Goal: Task Accomplishment & Management: Use online tool/utility

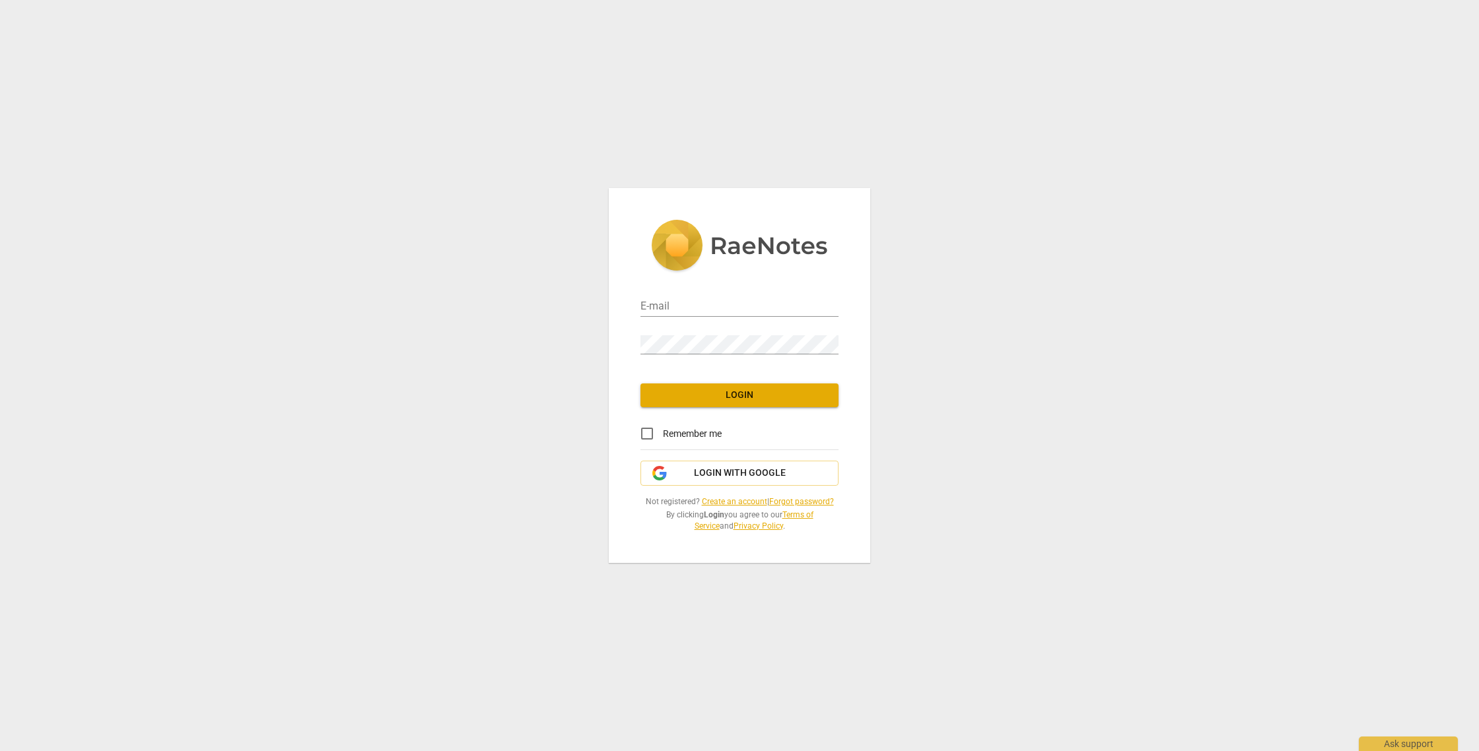
type input "[EMAIL_ADDRESS][DOMAIN_NAME]"
click at [719, 391] on span "Login" at bounding box center [739, 395] width 177 height 13
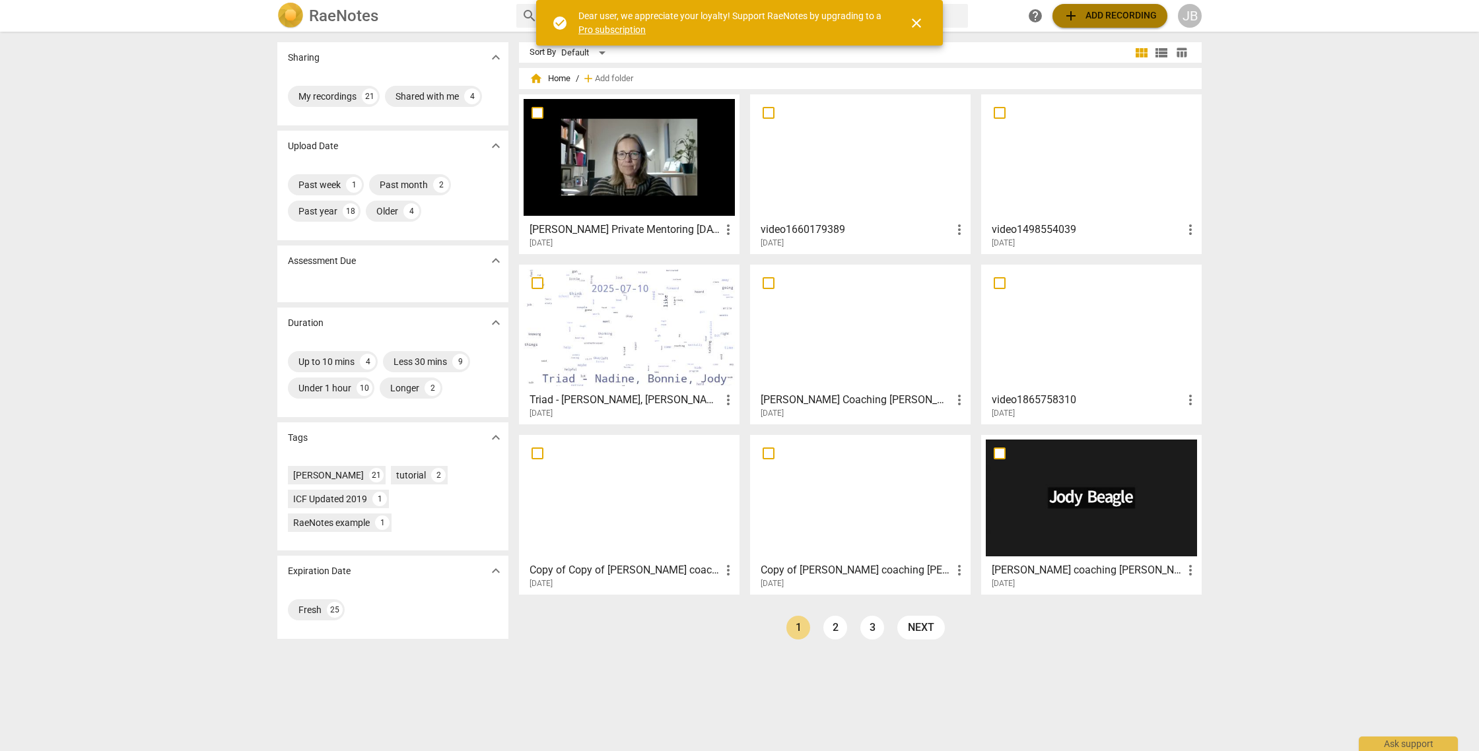
click at [1141, 15] on span "add Add recording" at bounding box center [1110, 16] width 94 height 16
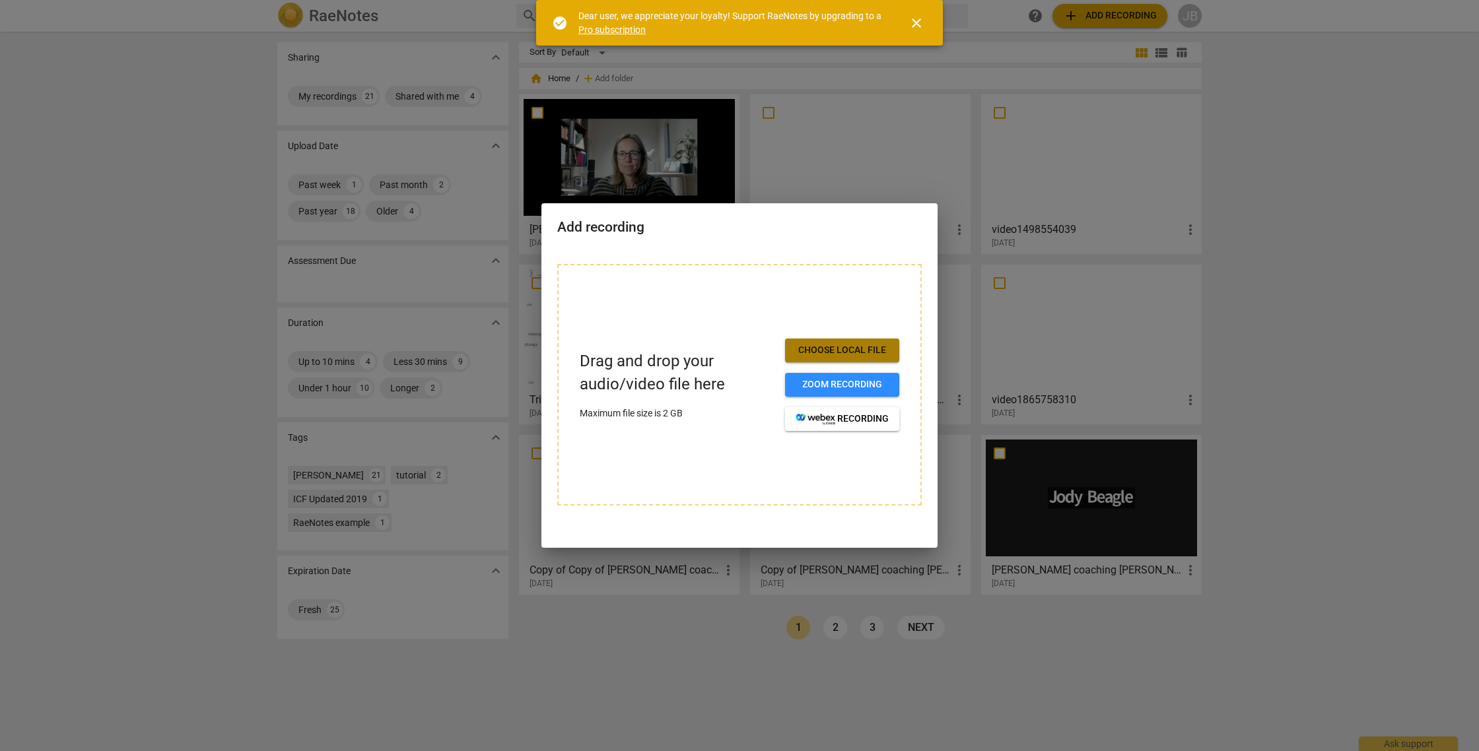
click at [860, 350] on span "Choose local file" at bounding box center [842, 350] width 93 height 13
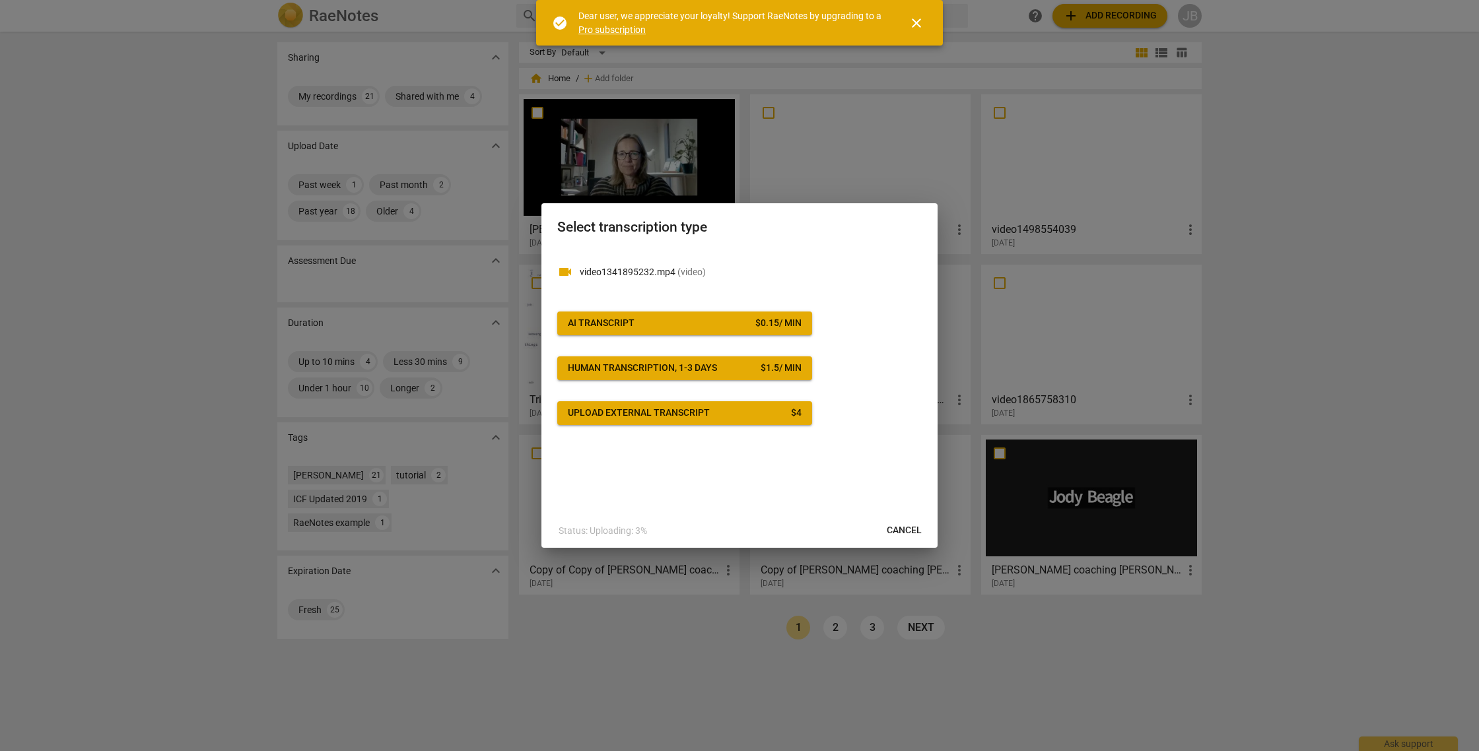
click at [729, 314] on button "AI Transcript $ 0.15 / min" at bounding box center [684, 324] width 255 height 24
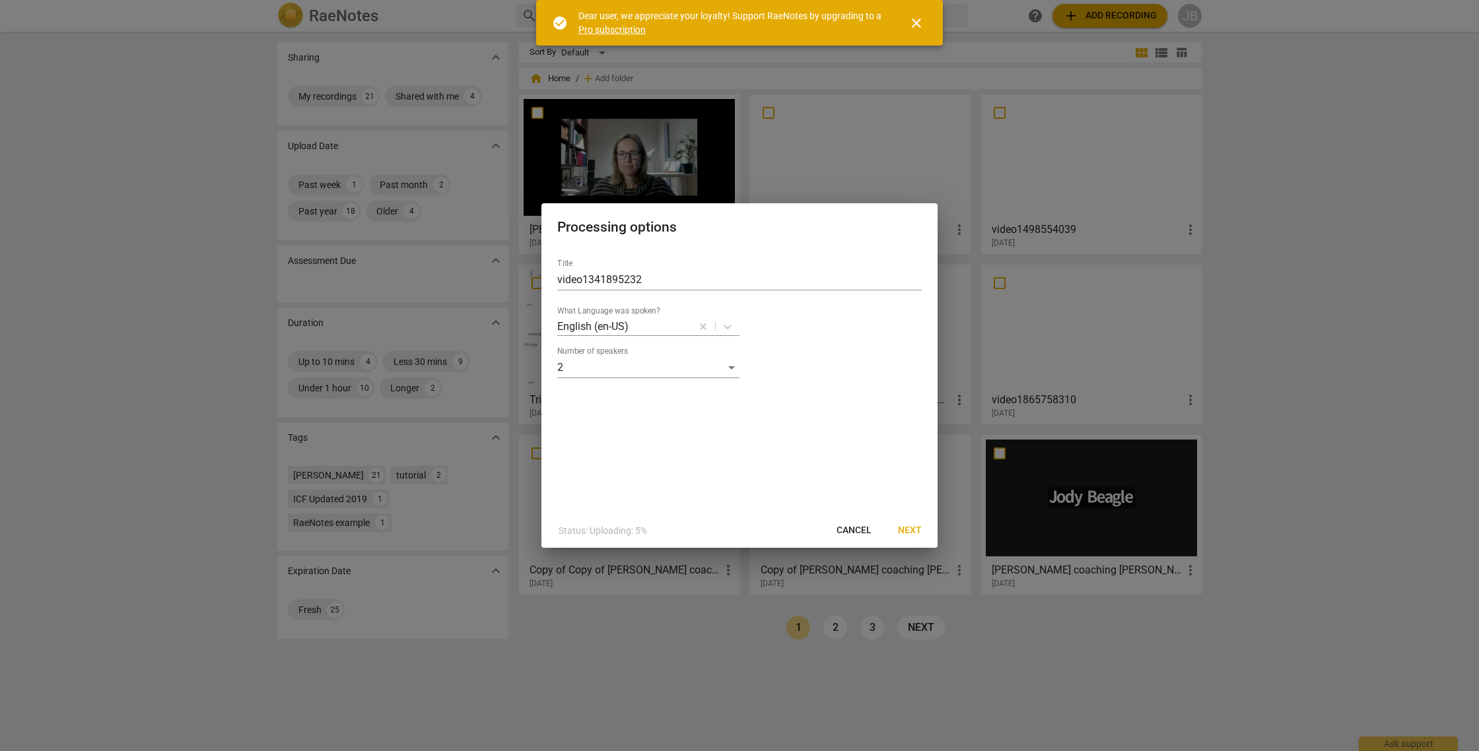
click at [912, 529] on span "Next" at bounding box center [910, 530] width 24 height 13
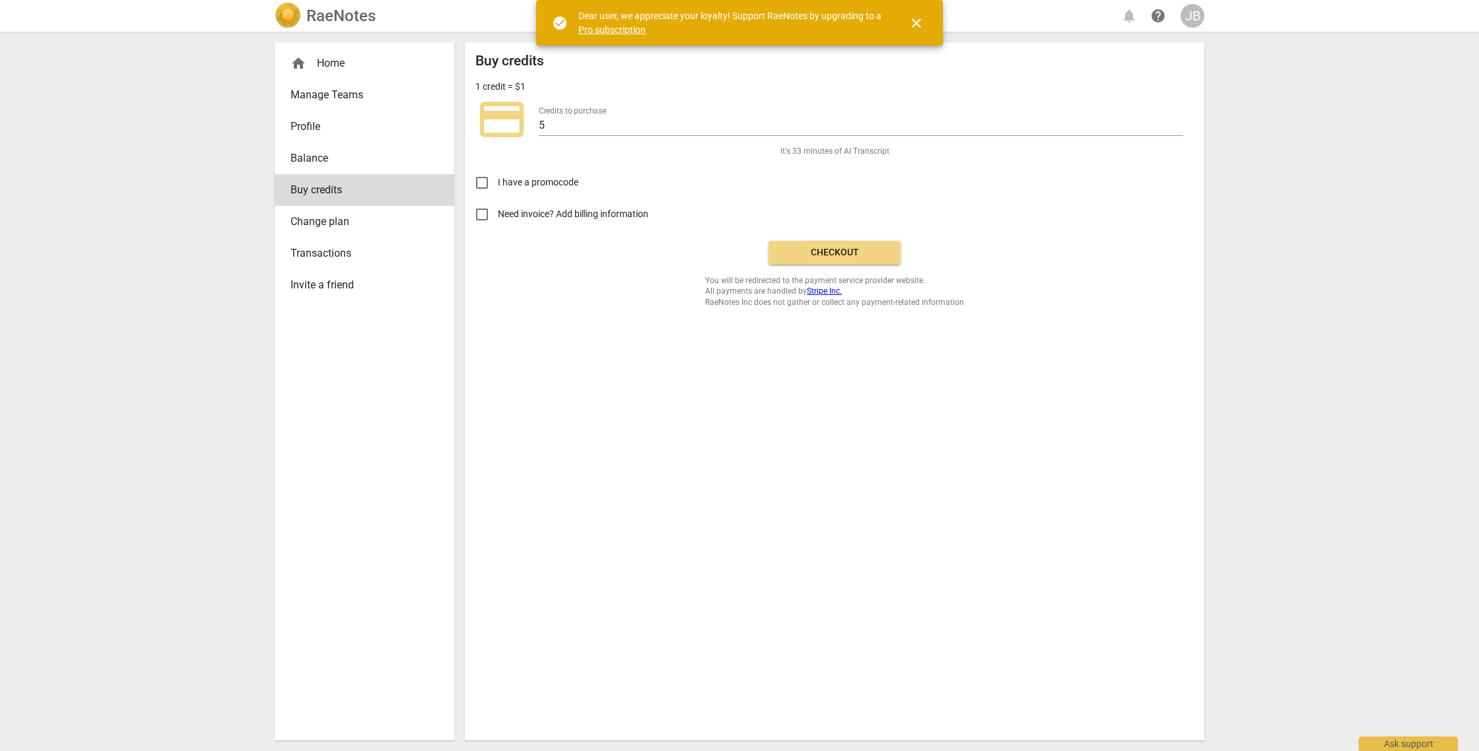
click at [838, 254] on span "Checkout" at bounding box center [834, 252] width 111 height 13
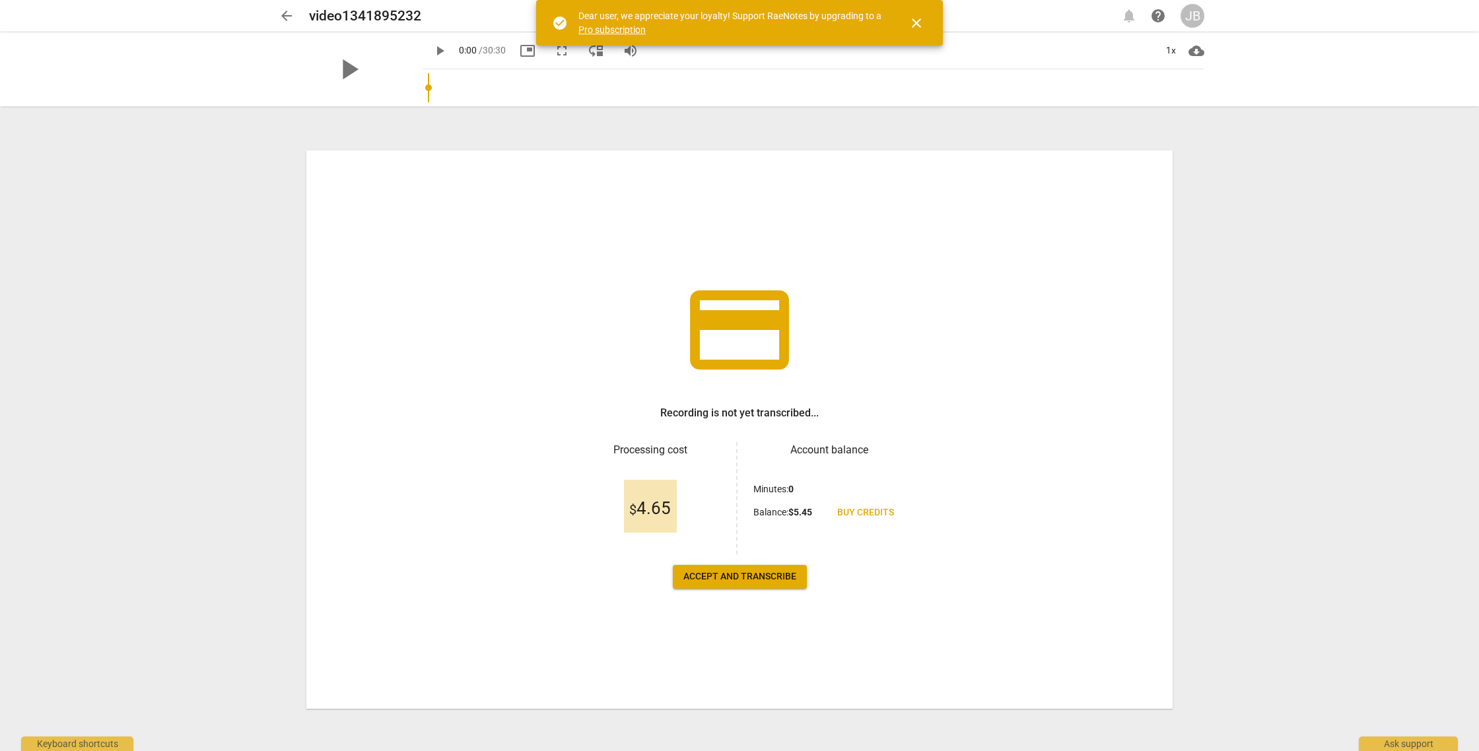
click at [759, 580] on span "Accept and transcribe" at bounding box center [739, 576] width 113 height 13
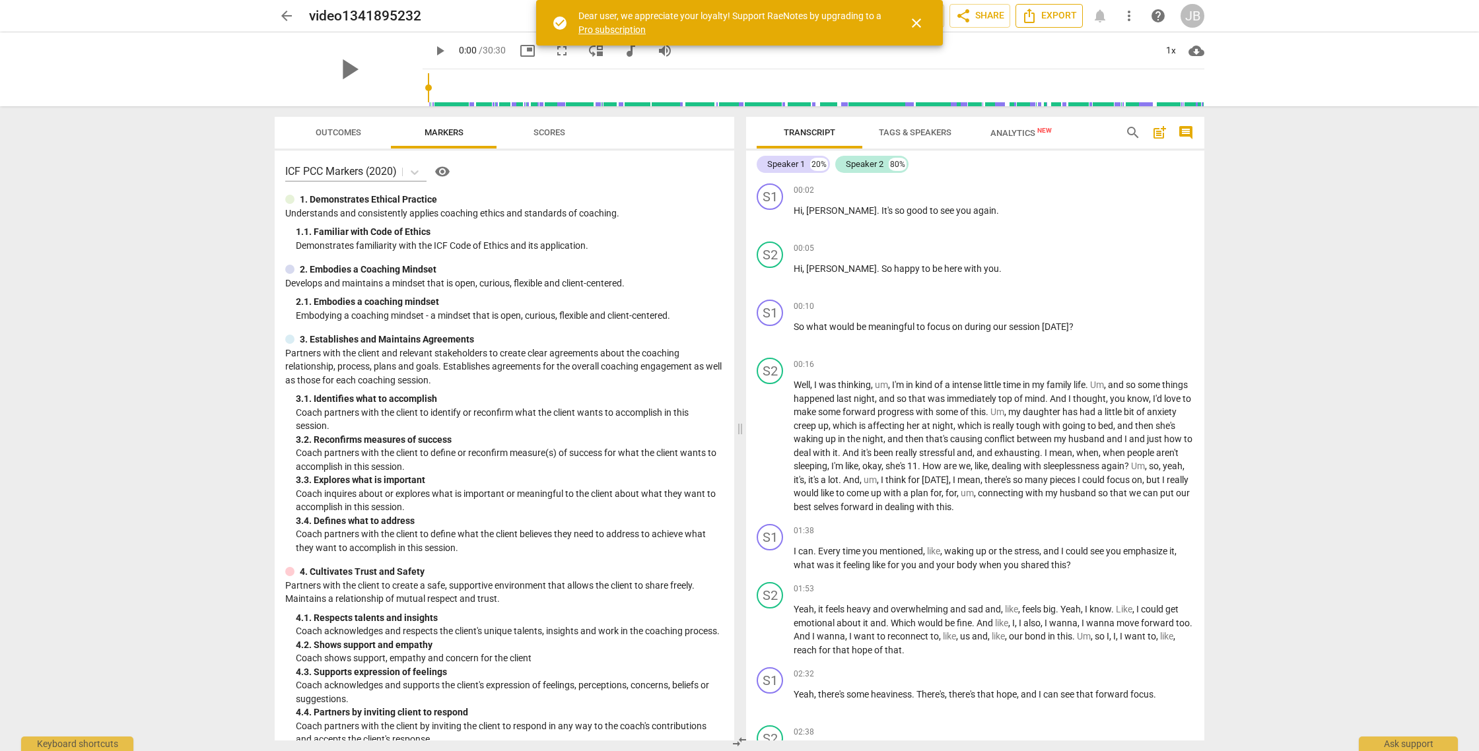
click at [1057, 18] on span "Export" at bounding box center [1048, 16] width 55 height 16
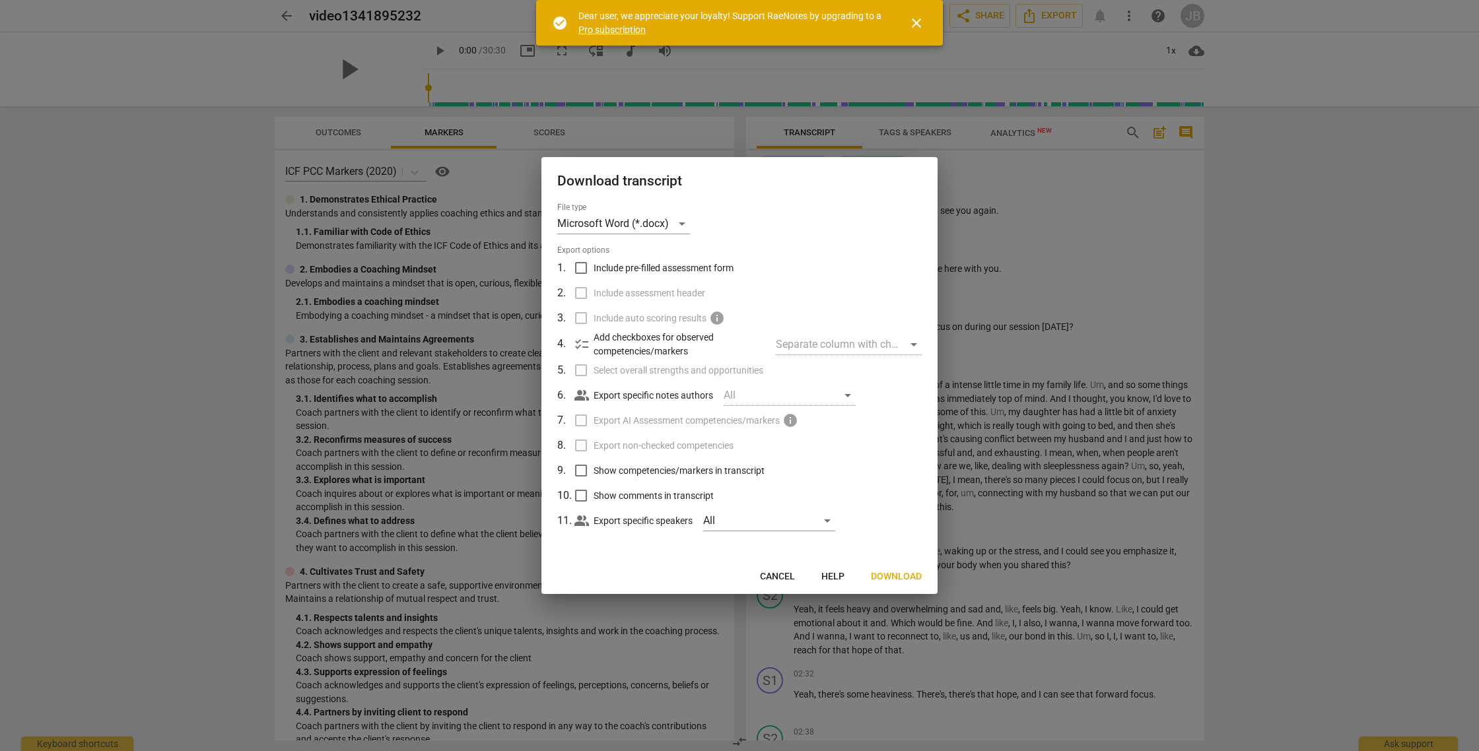
click at [896, 578] on span "Download" at bounding box center [896, 576] width 51 height 13
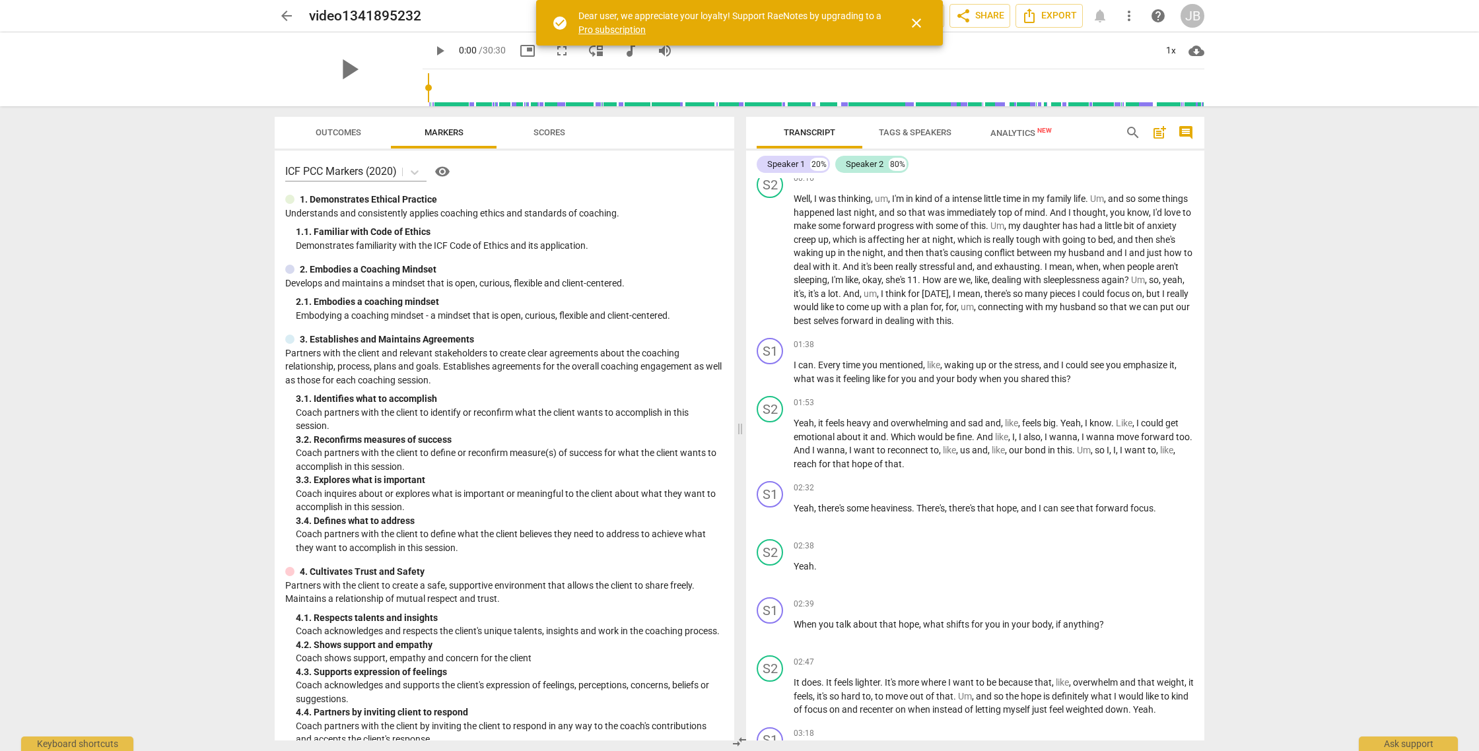
scroll to position [189, 0]
click at [765, 368] on span "play_arrow" at bounding box center [771, 370] width 16 height 16
click at [774, 370] on span "pause" at bounding box center [771, 370] width 16 height 16
type input "109"
drag, startPoint x: 935, startPoint y: 377, endPoint x: 916, endPoint y: 378, distance: 18.5
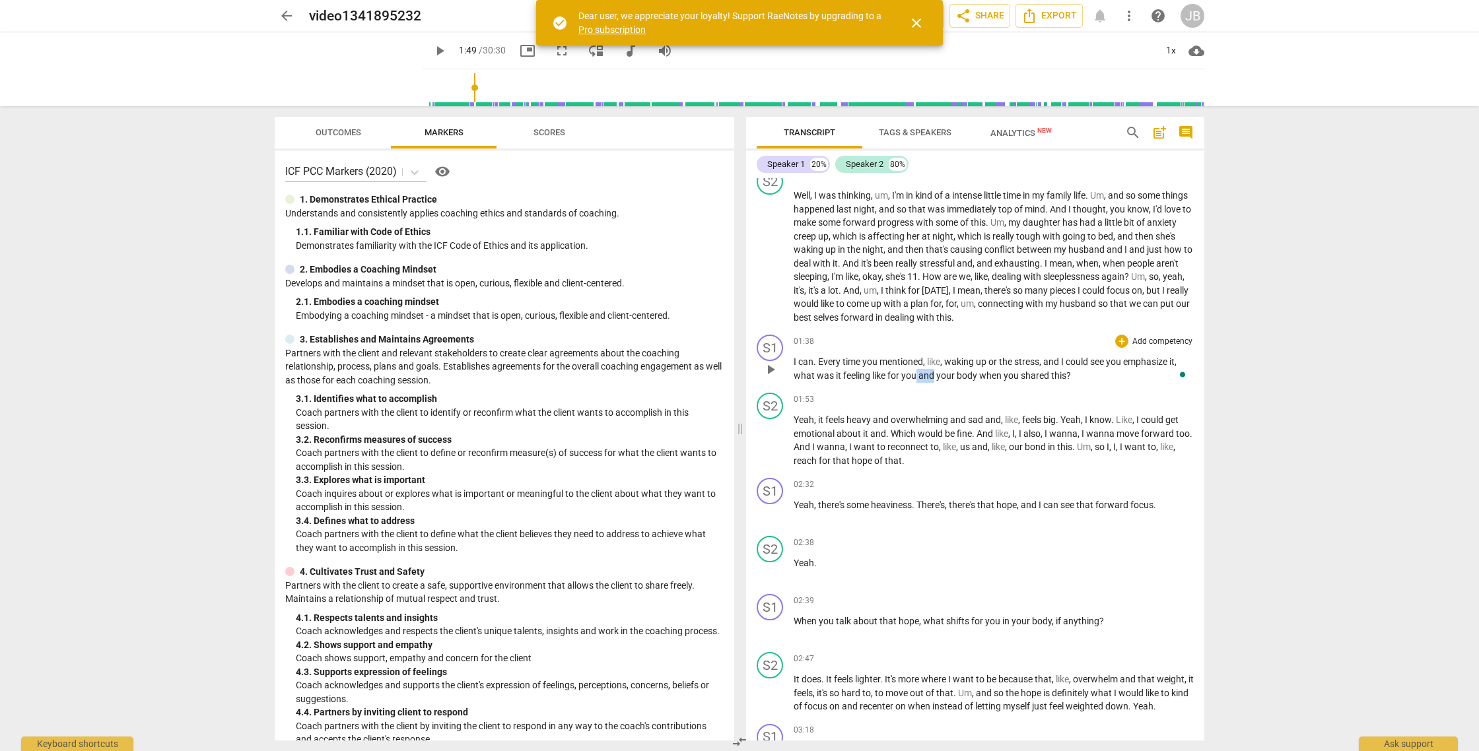
click at [916, 378] on p "I can . Every time you mentioned , like , waking up or the stress , and I could…" at bounding box center [994, 368] width 400 height 27
click at [1124, 389] on div "S2 play_arrow pause 01:53 + Add competency keyboard_arrow_right Yeah , it feels…" at bounding box center [975, 430] width 458 height 85
click at [908, 18] on span "close" at bounding box center [916, 23] width 16 height 16
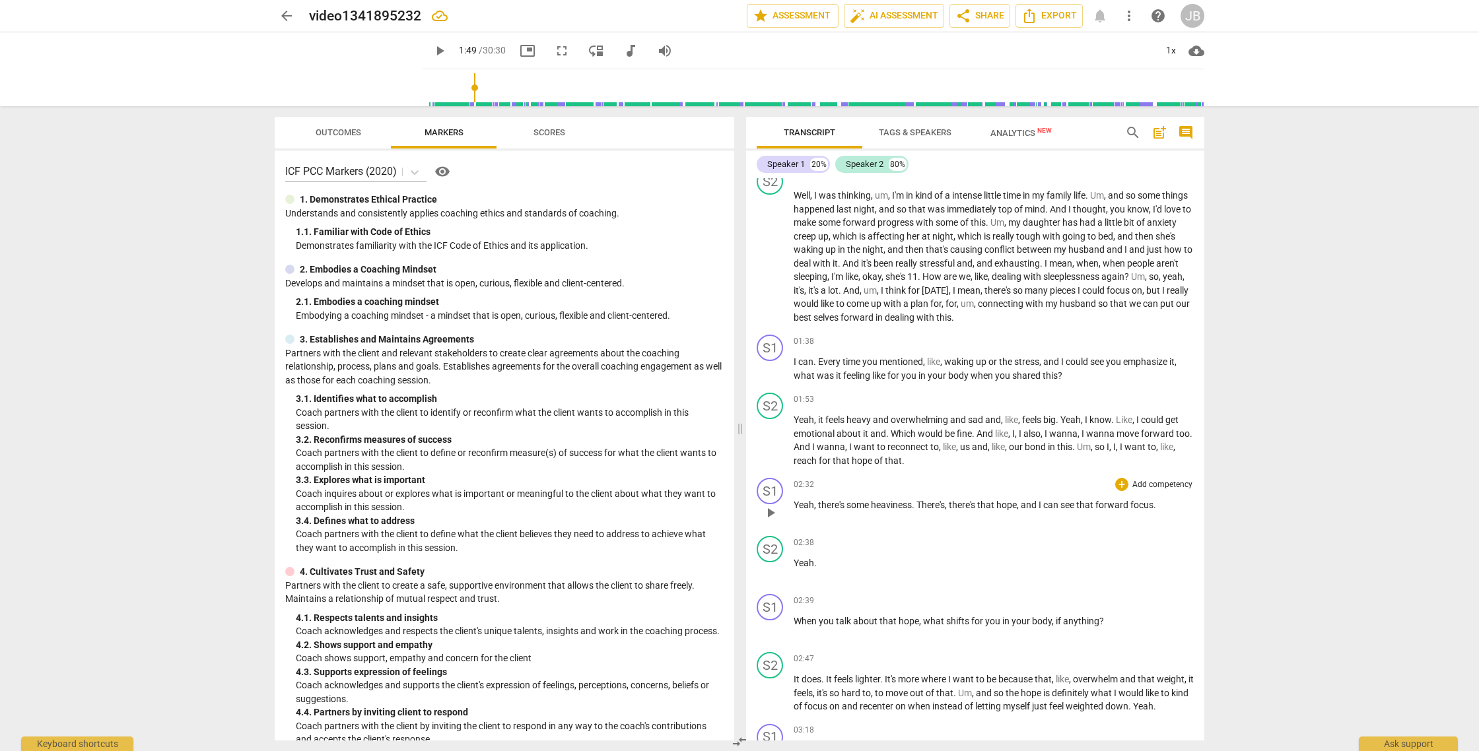
click at [770, 514] on span "play_arrow" at bounding box center [771, 513] width 16 height 16
click at [770, 514] on span "pause" at bounding box center [771, 513] width 16 height 16
type input "154"
click at [943, 459] on p "Yeah , it feels heavy and overwhelming and sad and , like , feels big . Yeah , …" at bounding box center [994, 440] width 400 height 54
drag, startPoint x: 821, startPoint y: 507, endPoint x: 794, endPoint y: 505, distance: 27.8
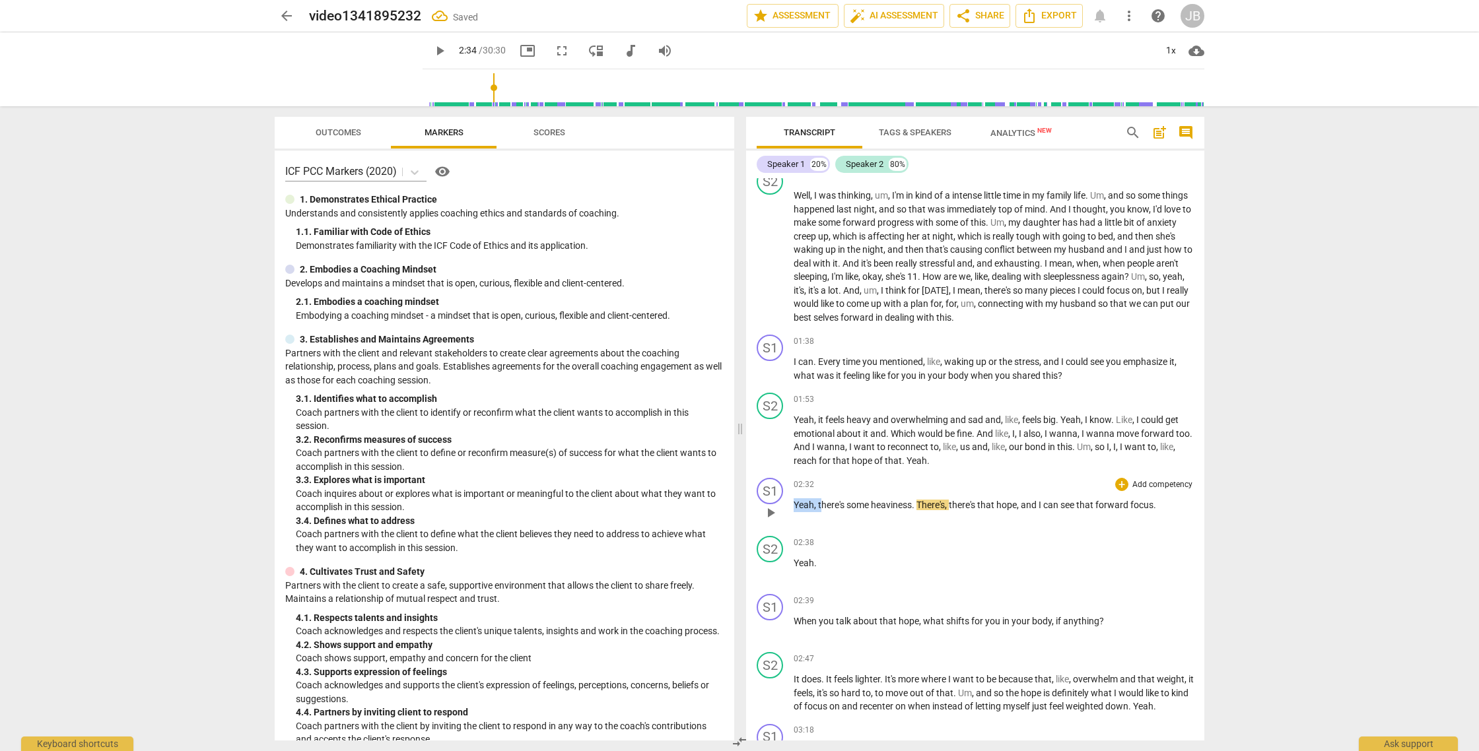
click at [794, 505] on p "Yeah , there's some heaviness . There's , there's that hope , and I can see tha…" at bounding box center [994, 505] width 400 height 14
click at [769, 513] on span "play_arrow" at bounding box center [771, 513] width 16 height 16
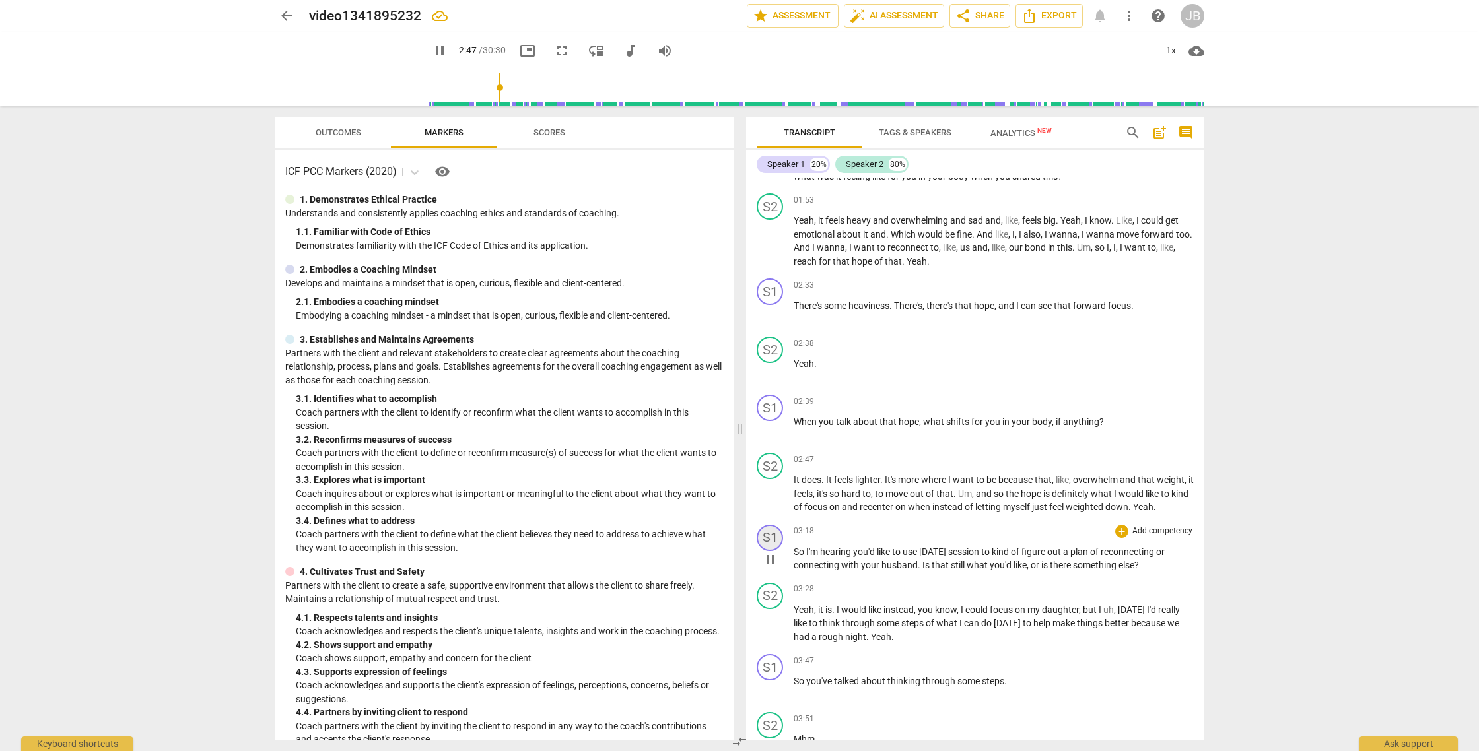
scroll to position [107, 0]
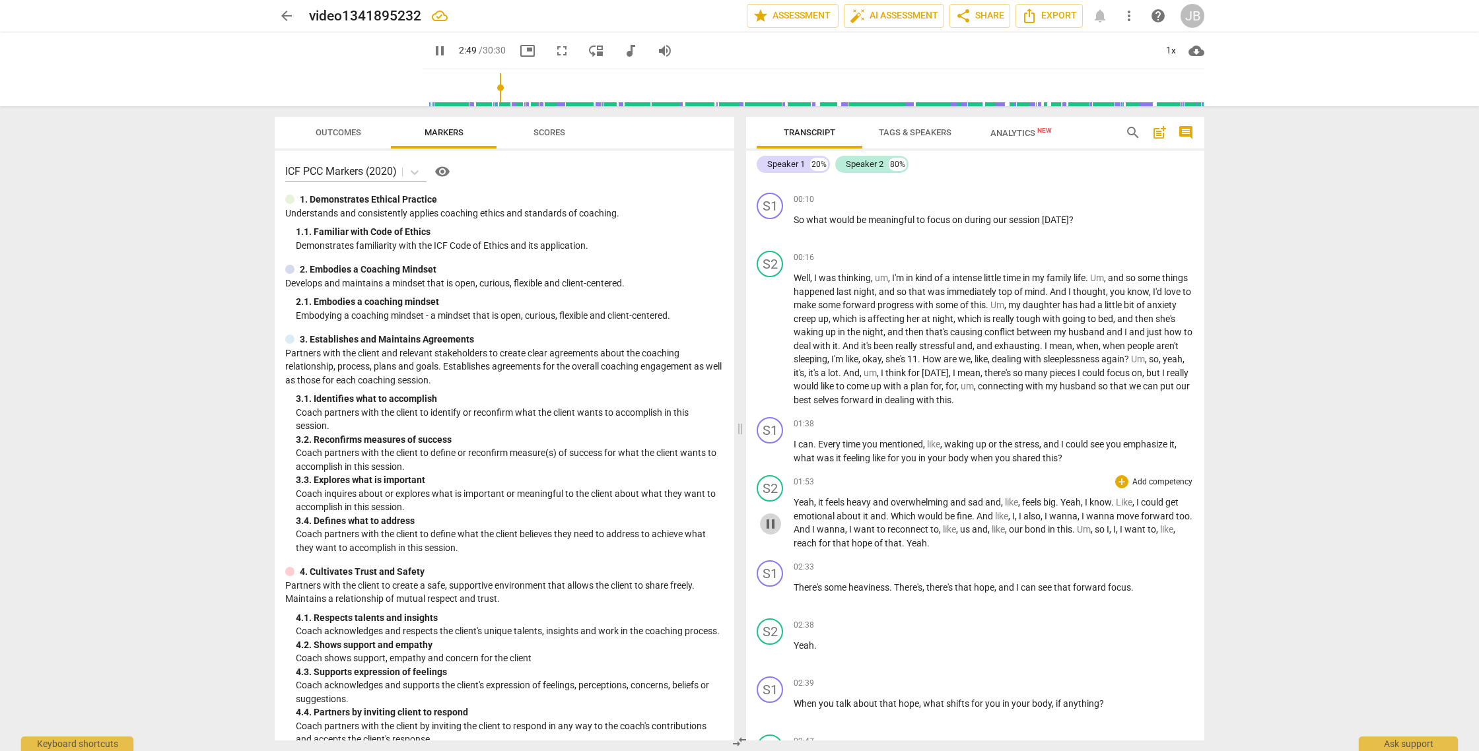
click at [770, 527] on span "pause" at bounding box center [771, 524] width 16 height 16
type input "170"
